Goal: Check status: Check status

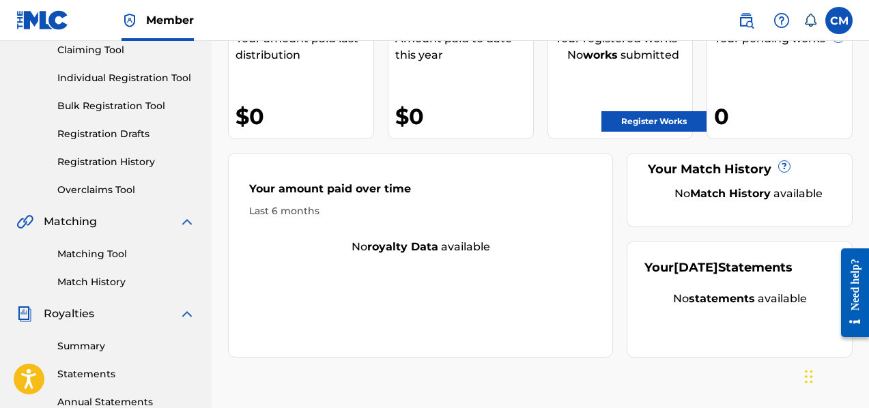
scroll to position [193, 0]
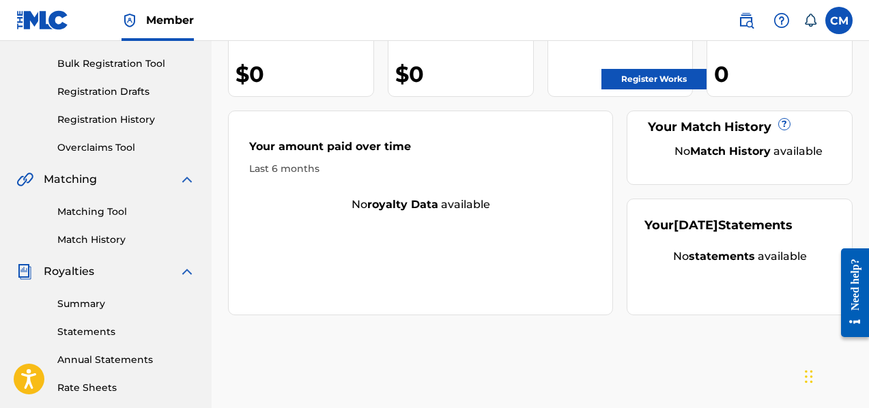
click at [128, 242] on link "Match History" at bounding box center [126, 240] width 138 height 14
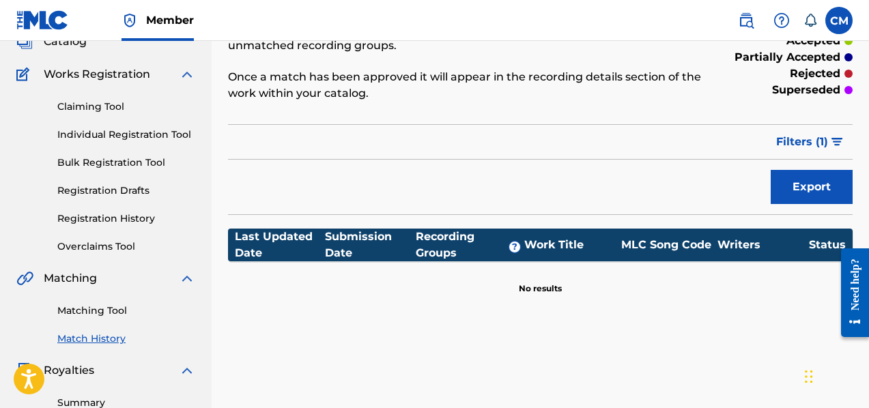
scroll to position [91, 0]
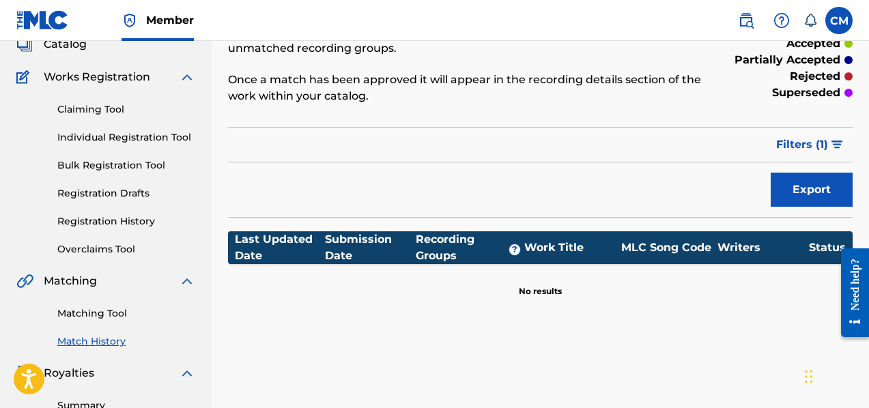
click at [104, 313] on link "Matching Tool" at bounding box center [126, 313] width 138 height 14
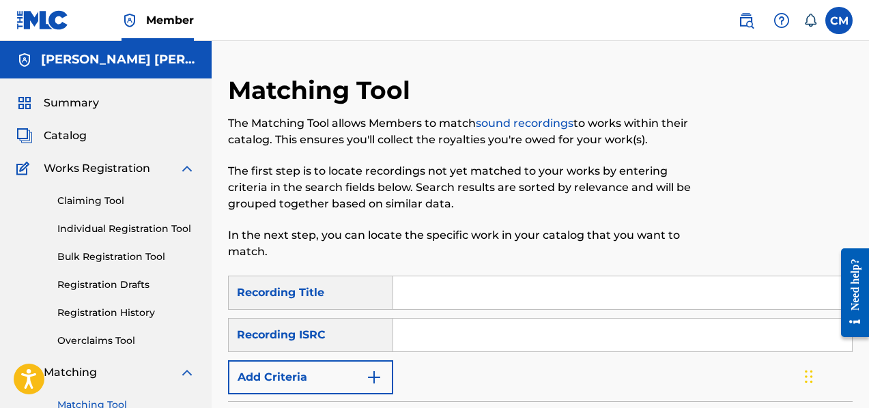
click at [438, 317] on div "SearchWithCriteria347add60-c6fc-406f-9d9a-f37218c76bfc Recording Title SearchWi…" at bounding box center [540, 335] width 624 height 119
click at [436, 331] on input "Search Form" at bounding box center [622, 335] width 459 height 33
type input "QZWFH2503727"
click at [490, 296] on input "Search Form" at bounding box center [622, 292] width 459 height 33
type input "African Voices"
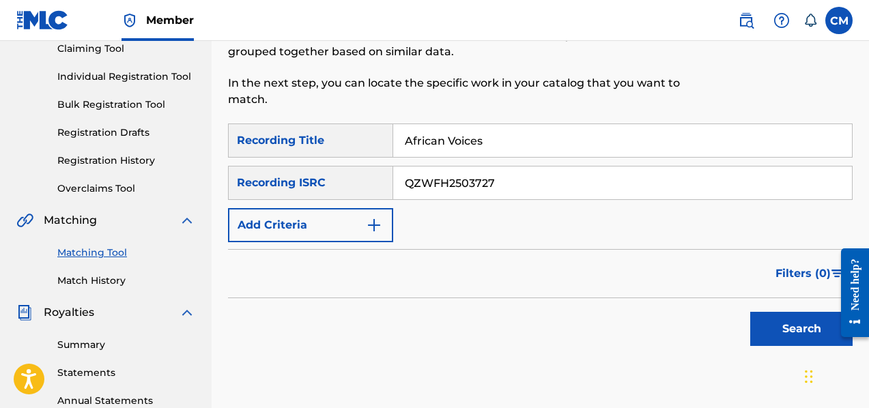
scroll to position [177, 0]
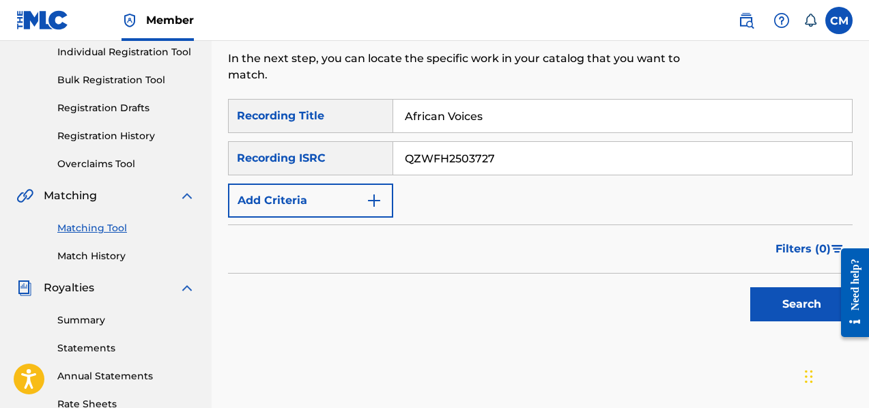
drag, startPoint x: 871, startPoint y: 186, endPoint x: 11, endPoint y: 36, distance: 872.9
click at [777, 296] on button "Search" at bounding box center [801, 304] width 102 height 34
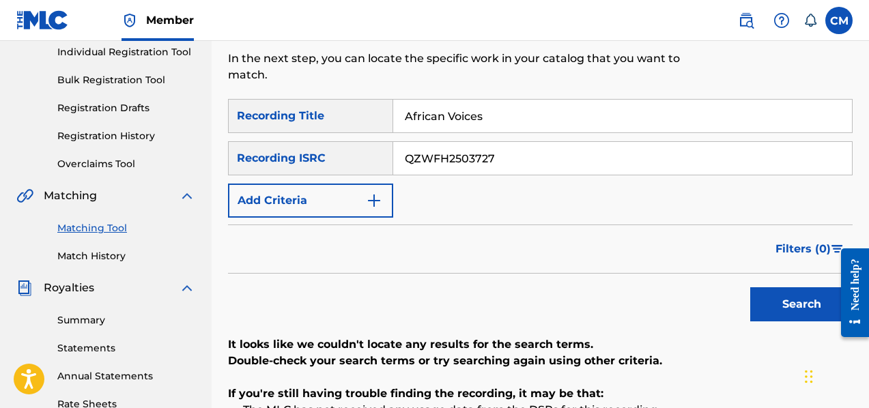
click at [125, 137] on link "Registration History" at bounding box center [126, 136] width 138 height 14
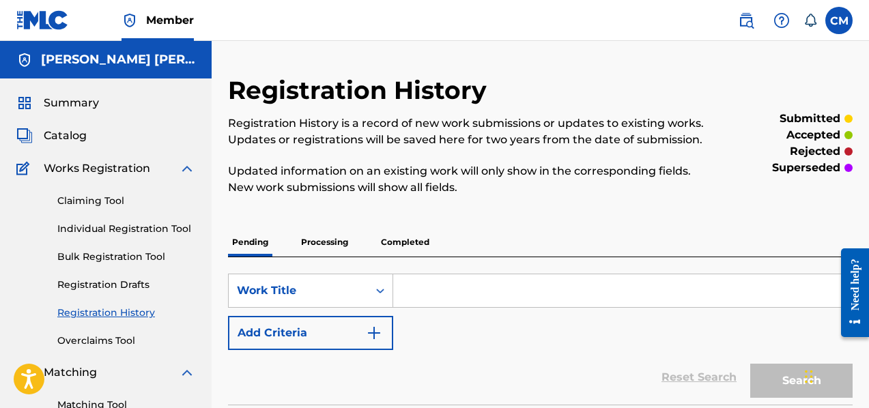
click at [326, 244] on p "Processing" at bounding box center [324, 242] width 55 height 29
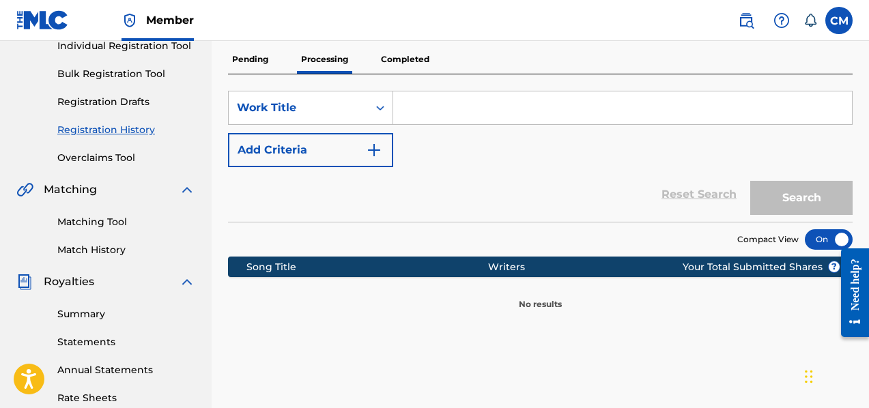
scroll to position [160, 0]
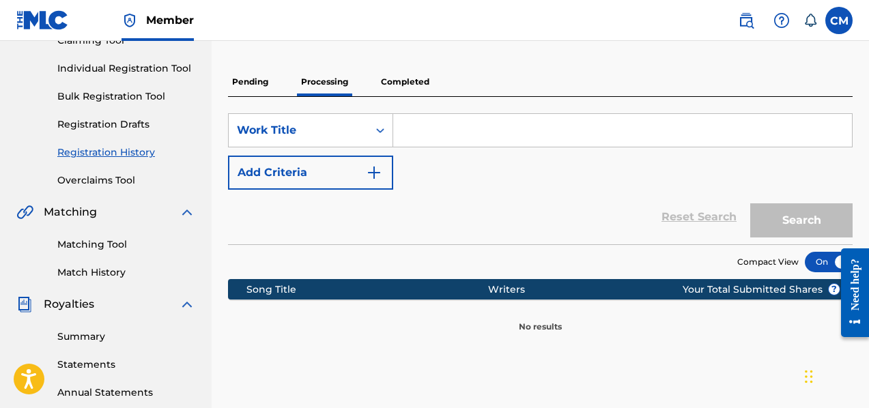
click at [420, 85] on p "Completed" at bounding box center [405, 82] width 57 height 29
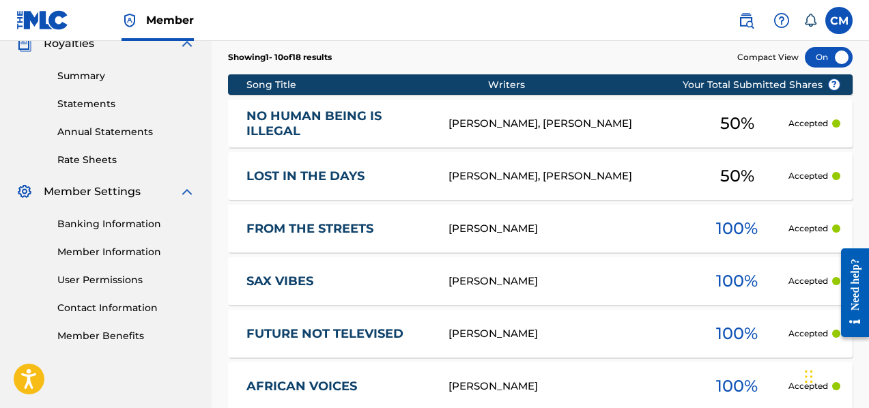
scroll to position [387, 0]
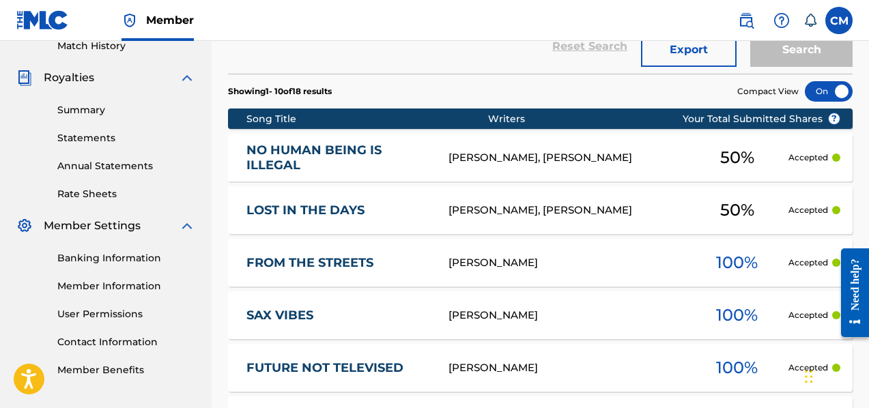
click at [535, 156] on div "[PERSON_NAME], [PERSON_NAME]" at bounding box center [567, 158] width 238 height 16
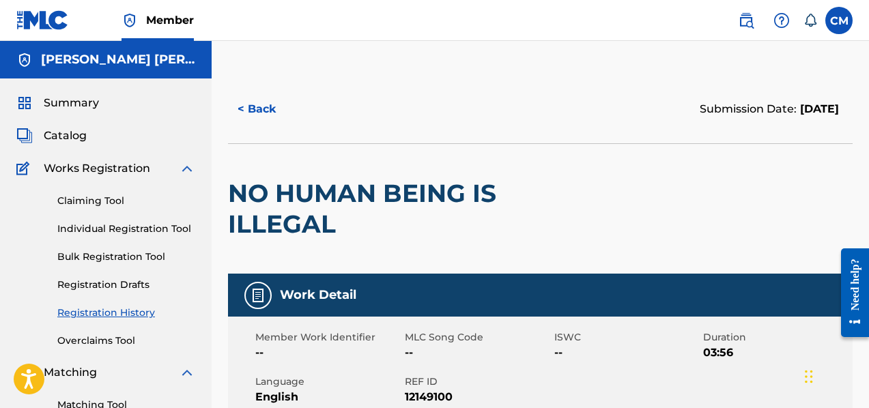
click at [61, 137] on span "Catalog" at bounding box center [65, 136] width 43 height 16
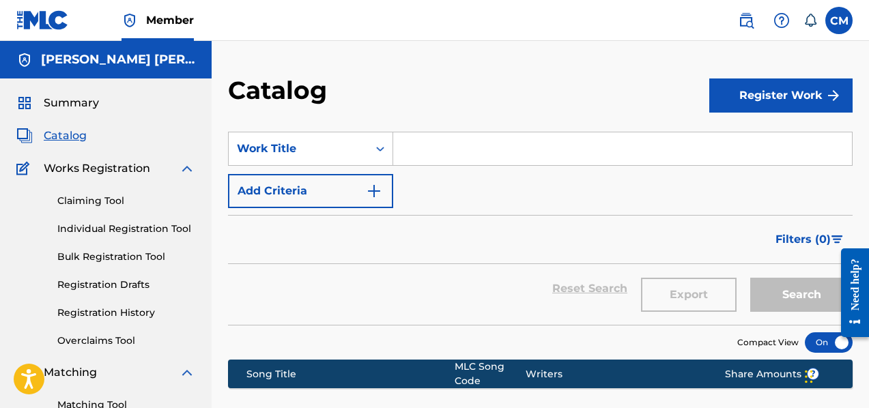
click at [435, 156] on input "Search Form" at bounding box center [622, 148] width 459 height 33
click at [435, 188] on div "SearchWithCriteria29c8a3c4-6610-43dc-bd97-e0e8d5cc8295 Work Title Add Criteria" at bounding box center [540, 170] width 624 height 76
click at [433, 152] on input "Search Form" at bounding box center [622, 148] width 459 height 33
click at [78, 102] on span "Summary" at bounding box center [71, 103] width 55 height 16
